Goal: Register for event/course

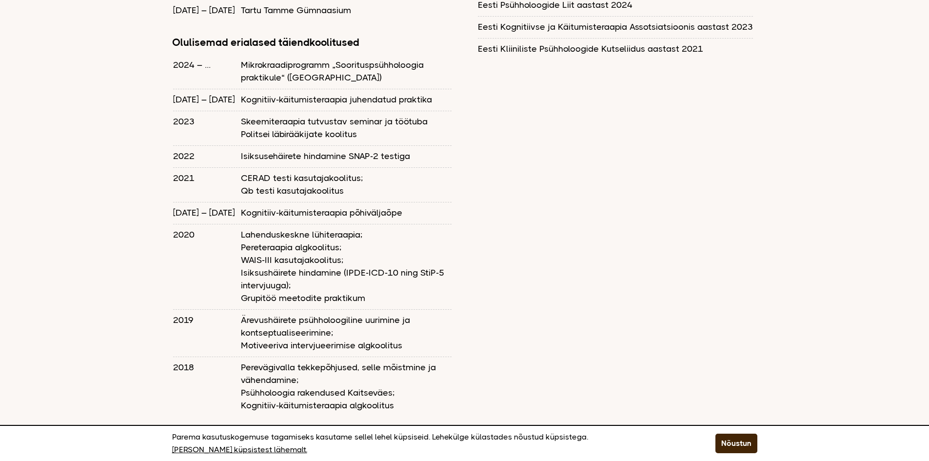
scroll to position [1219, 0]
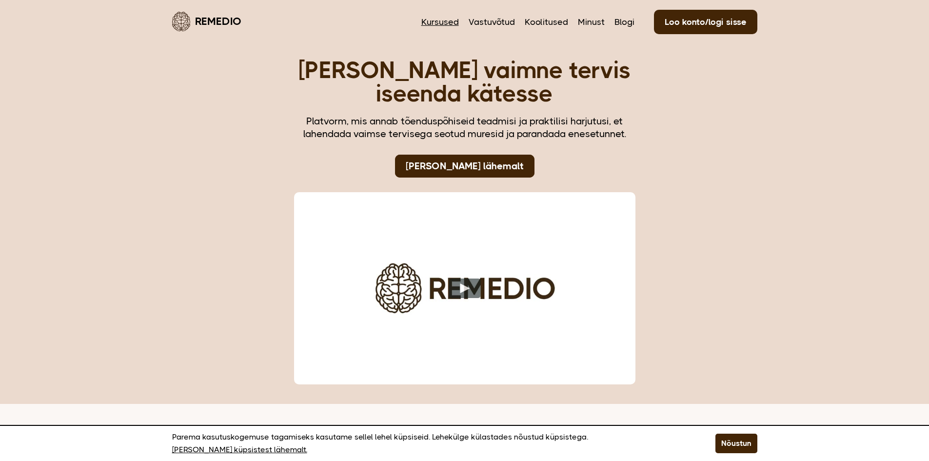
click at [448, 22] on link "Kursused" at bounding box center [440, 22] width 38 height 13
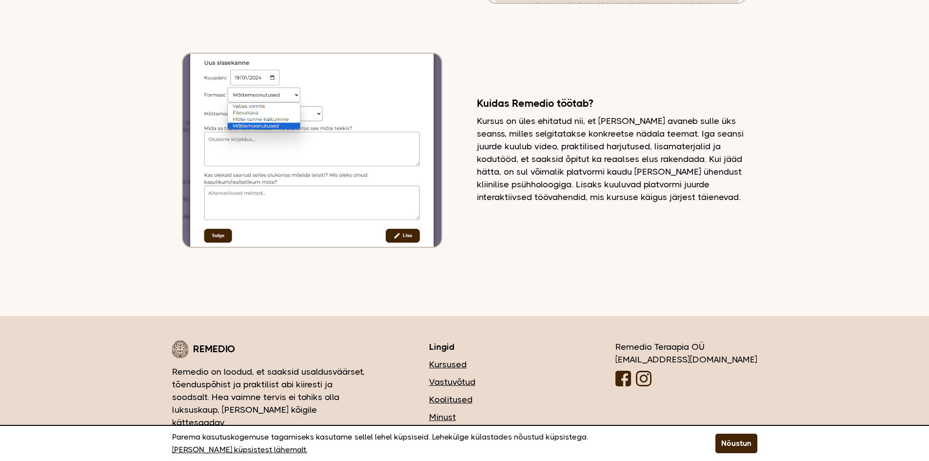
scroll to position [2620, 0]
